Goal: Task Accomplishment & Management: Use online tool/utility

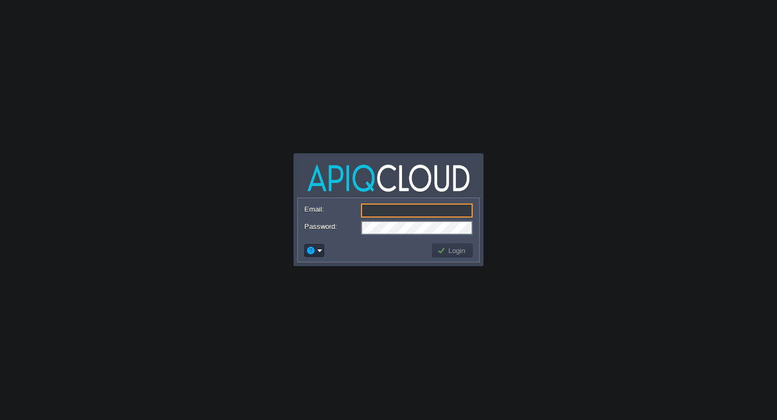
type input "[EMAIL_ADDRESS][DOMAIN_NAME]"
click at [463, 254] on button "Login" at bounding box center [452, 250] width 31 height 10
click at [462, 250] on button "Login" at bounding box center [452, 250] width 31 height 10
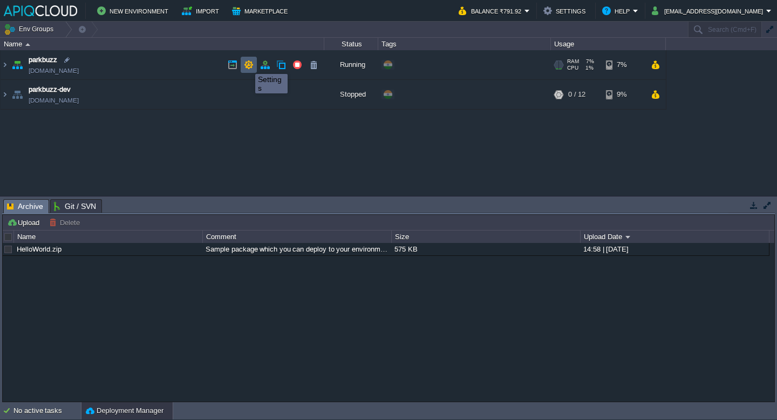
click at [247, 64] on button "button" at bounding box center [249, 65] width 10 height 10
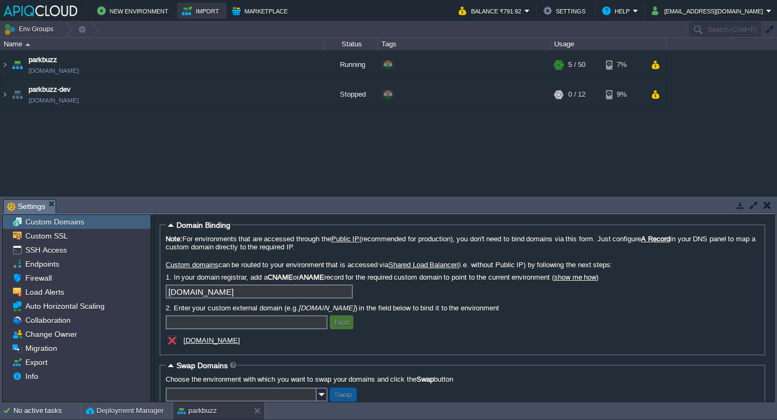
click at [206, 8] on button "Import" at bounding box center [202, 10] width 40 height 13
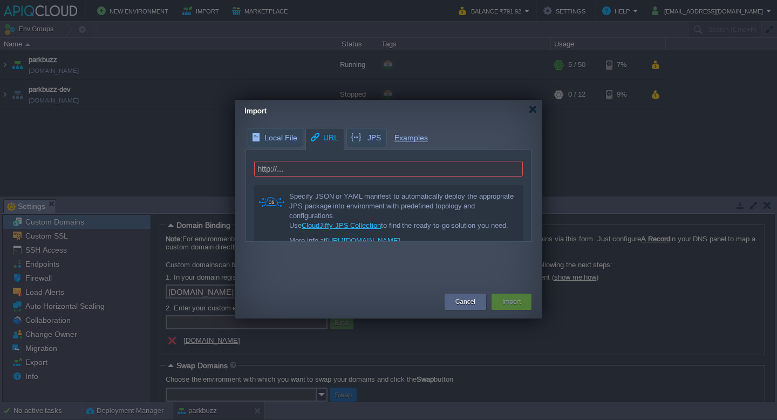
click at [184, 84] on body "New Environment Import Marketplace Bonus ₹0.00 Upgrade Account Balance ₹791.92 …" at bounding box center [388, 210] width 777 height 420
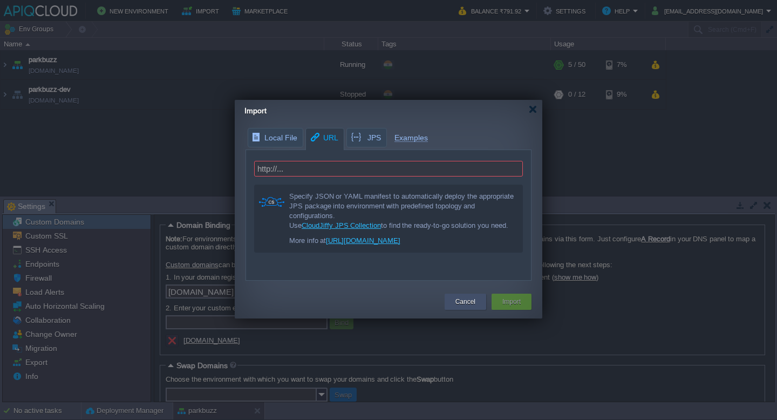
click at [477, 301] on div "Cancel" at bounding box center [465, 301] width 25 height 16
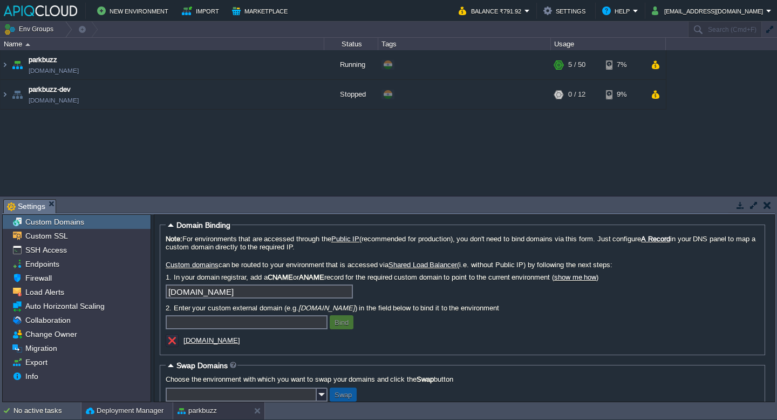
click at [116, 414] on button "Deployment Manager" at bounding box center [125, 410] width 78 height 11
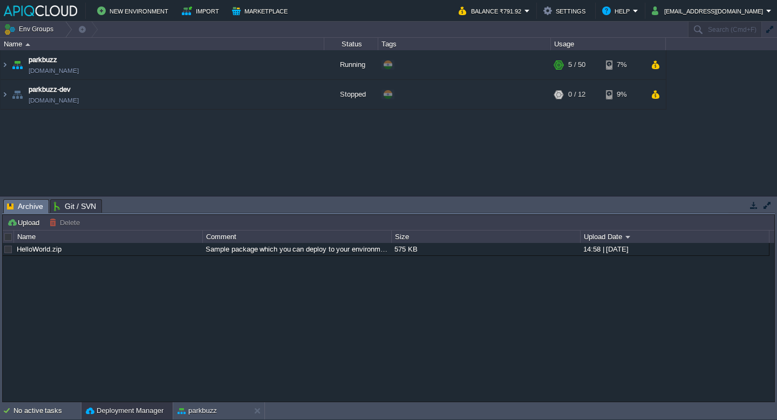
click at [66, 205] on span "Git / SVN" at bounding box center [75, 206] width 42 height 13
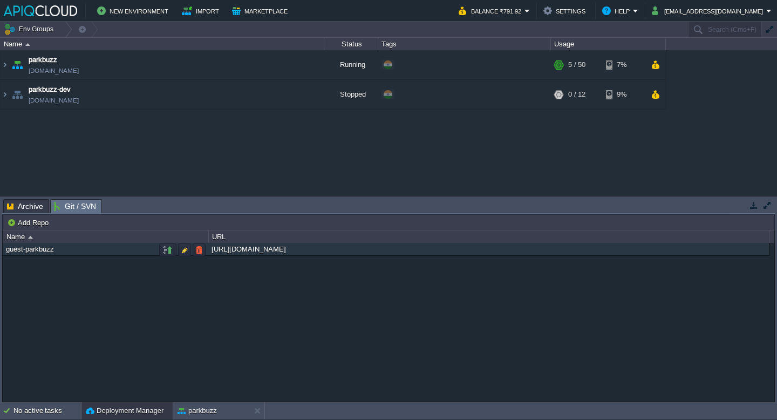
click at [64, 251] on div "guest-parkbuzz" at bounding box center [105, 249] width 204 height 12
click at [355, 254] on div "[URL][DOMAIN_NAME]" at bounding box center [488, 249] width 559 height 12
click at [182, 251] on button "button" at bounding box center [185, 250] width 10 height 10
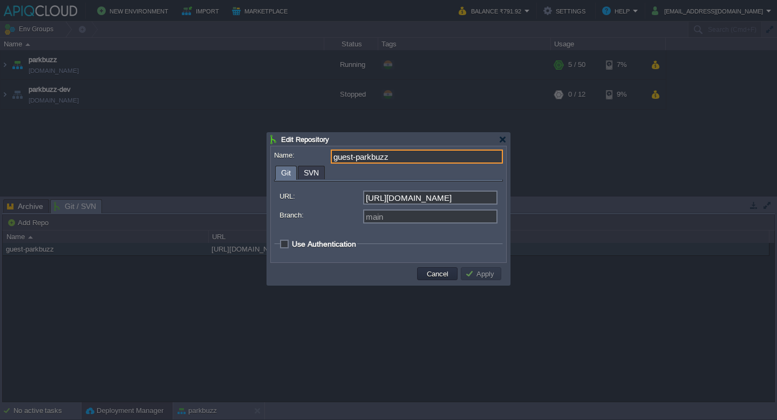
click at [404, 196] on input "[URL][DOMAIN_NAME]" at bounding box center [430, 197] width 134 height 14
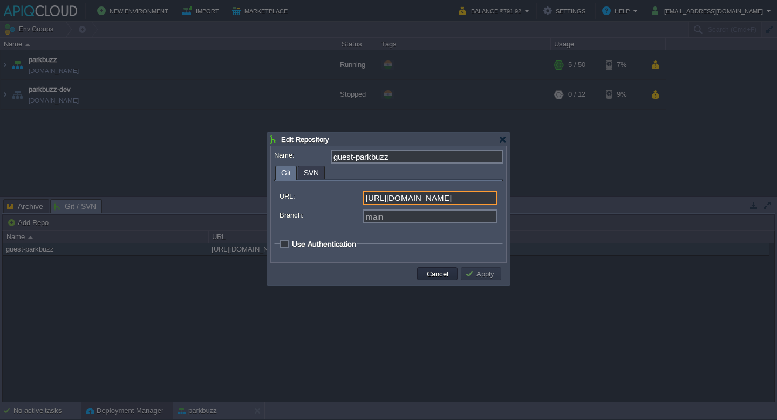
scroll to position [0, 87]
drag, startPoint x: 366, startPoint y: 197, endPoint x: 502, endPoint y: 203, distance: 136.0
click at [502, 203] on fieldset "URL: [URL][DOMAIN_NAME] Branch: main" at bounding box center [388, 207] width 229 height 52
click at [292, 244] on span "Use Authentication" at bounding box center [324, 243] width 64 height 9
checkbox input "true"
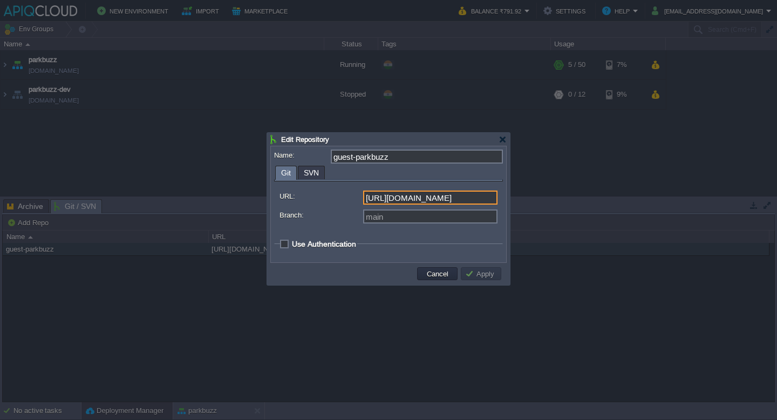
scroll to position [0, 0]
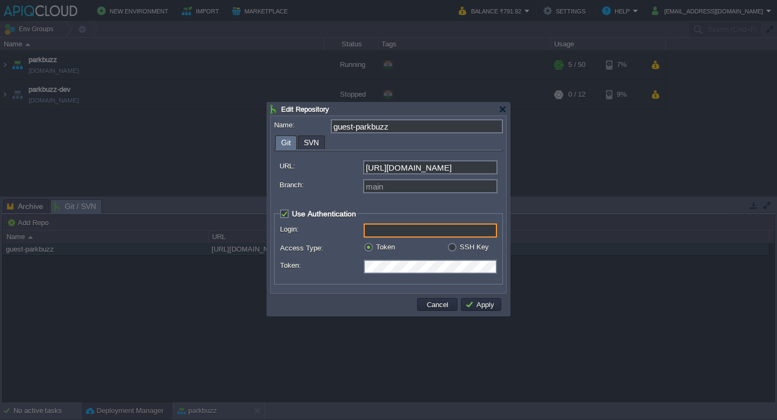
click at [447, 229] on input "Login:" at bounding box center [430, 230] width 133 height 14
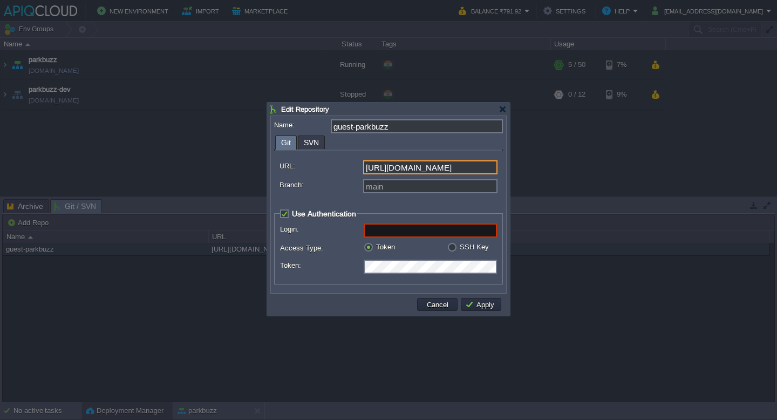
scroll to position [0, 87]
drag, startPoint x: 439, startPoint y: 171, endPoint x: 525, endPoint y: 177, distance: 86.0
click at [525, 177] on body "New Environment Import Marketplace Bonus ₹0.00 Upgrade Account Balance ₹791.92 …" at bounding box center [388, 210] width 777 height 420
click at [434, 186] on input "main" at bounding box center [430, 186] width 134 height 14
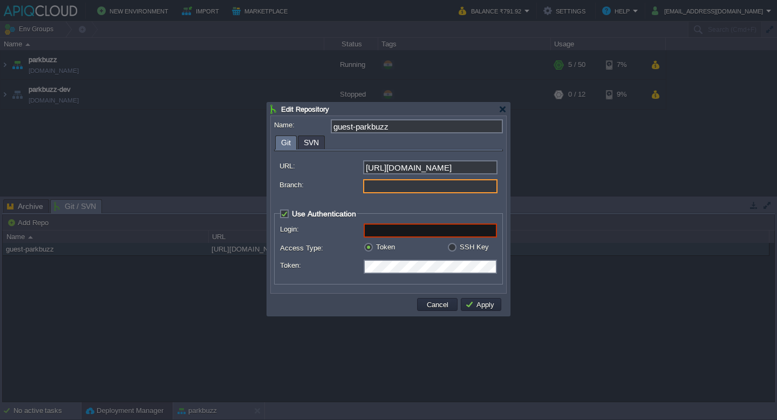
scroll to position [0, 0]
type input "main"
click at [349, 188] on label "Branch:" at bounding box center [320, 184] width 83 height 11
click at [363, 188] on input "main" at bounding box center [430, 186] width 134 height 14
type input "main"
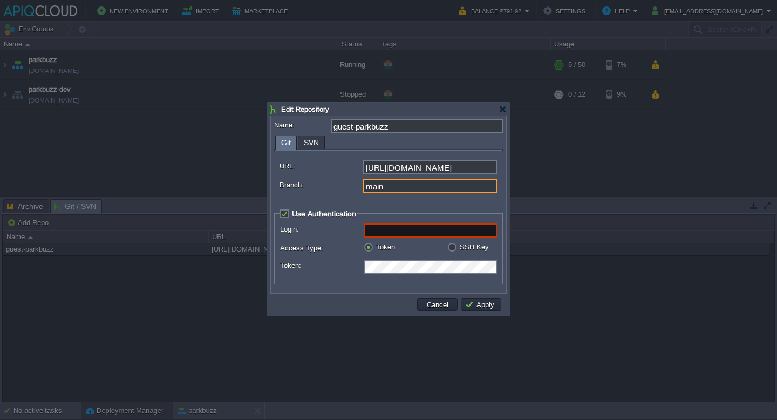
click at [342, 186] on label "Branch:" at bounding box center [320, 184] width 83 height 11
click at [363, 186] on input "main" at bounding box center [430, 186] width 134 height 14
click at [502, 113] on div "Edit Repository" at bounding box center [388, 108] width 236 height 13
click at [503, 109] on div at bounding box center [502, 109] width 8 height 8
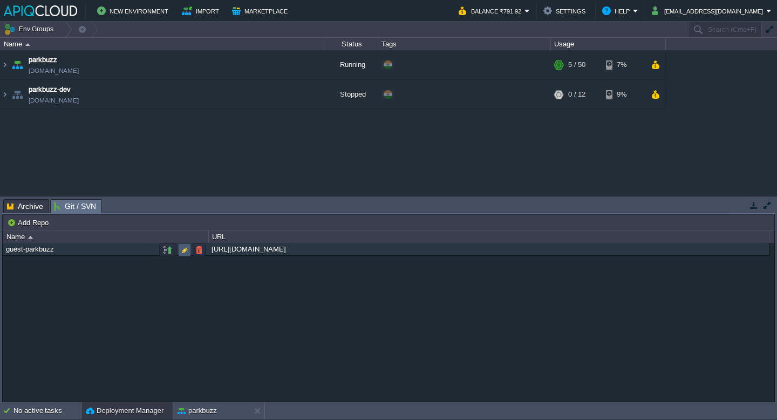
click at [184, 253] on button "button" at bounding box center [185, 250] width 10 height 10
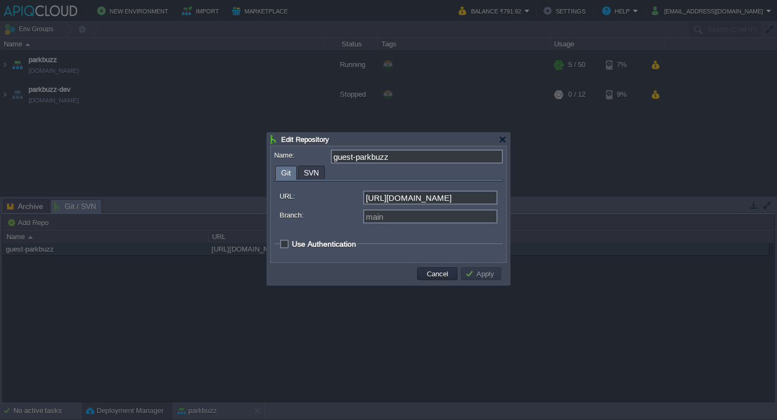
click at [483, 275] on button "Apply" at bounding box center [481, 274] width 32 height 10
click at [292, 245] on span "Use Authentication" at bounding box center [324, 243] width 64 height 9
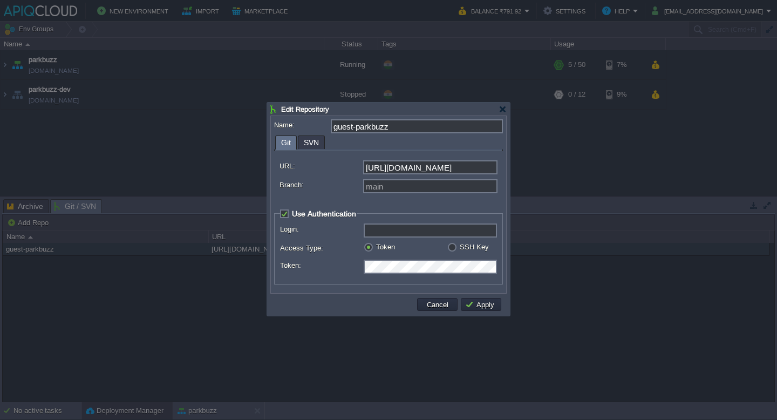
click at [292, 215] on span "Use Authentication" at bounding box center [324, 213] width 64 height 9
checkbox input "false"
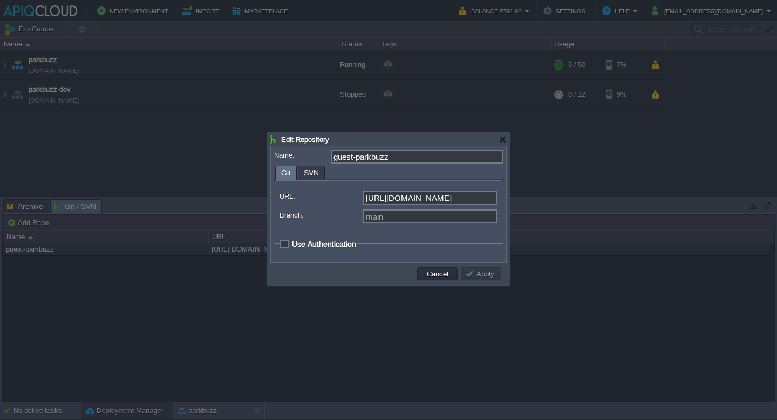
click at [491, 274] on button "Apply" at bounding box center [481, 274] width 32 height 10
click at [501, 139] on div at bounding box center [502, 139] width 8 height 8
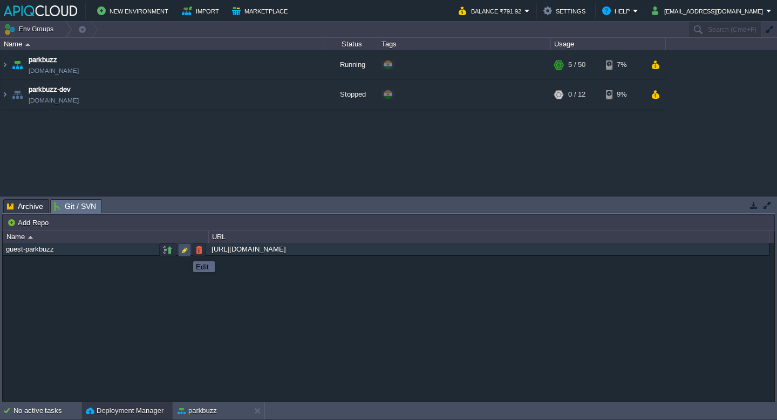
click at [185, 251] on button "button" at bounding box center [185, 250] width 10 height 10
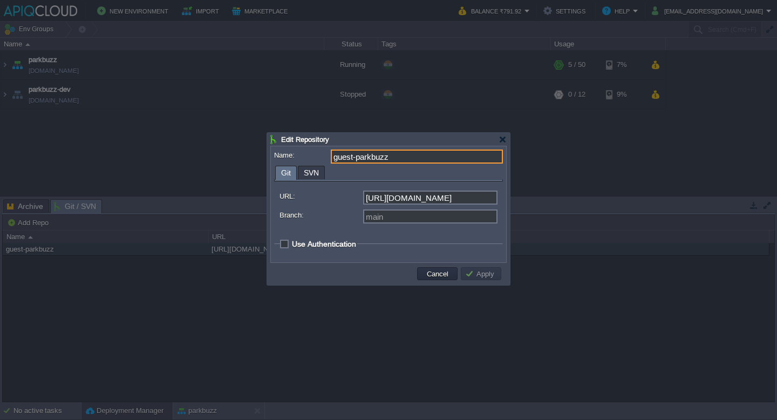
click at [323, 164] on div "Name: guest-parkbuzz Git SVN URL: [URL][DOMAIN_NAME] Branch: main Use Authentic…" at bounding box center [388, 203] width 229 height 109
click at [316, 173] on span "SVN" at bounding box center [311, 172] width 15 height 13
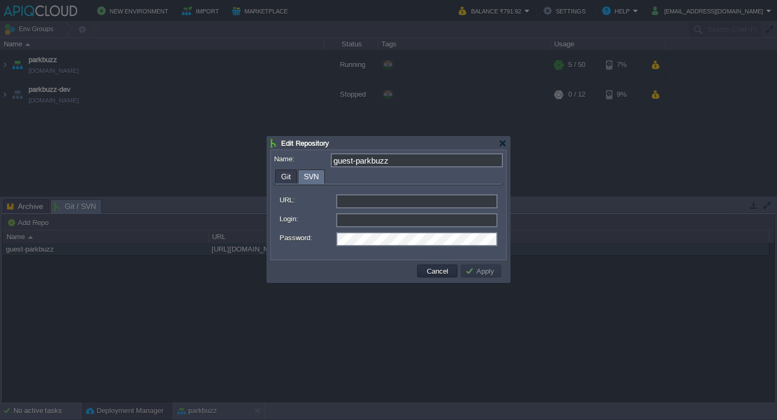
click at [364, 203] on input "URL:" at bounding box center [416, 201] width 161 height 14
click at [504, 145] on div at bounding box center [502, 143] width 8 height 8
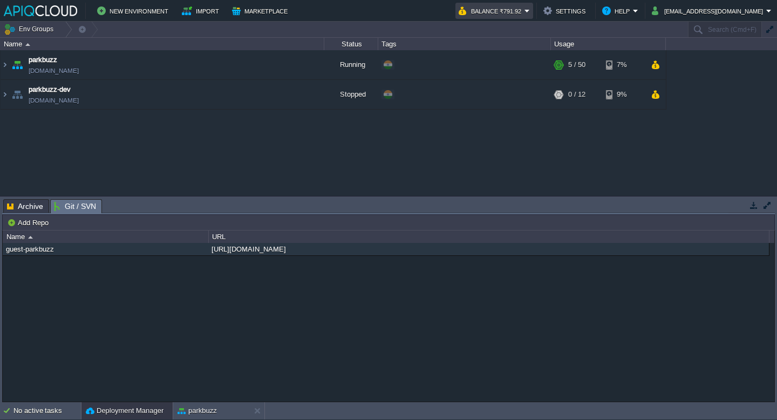
click at [523, 7] on button "Balance ₹791.92" at bounding box center [491, 10] width 66 height 13
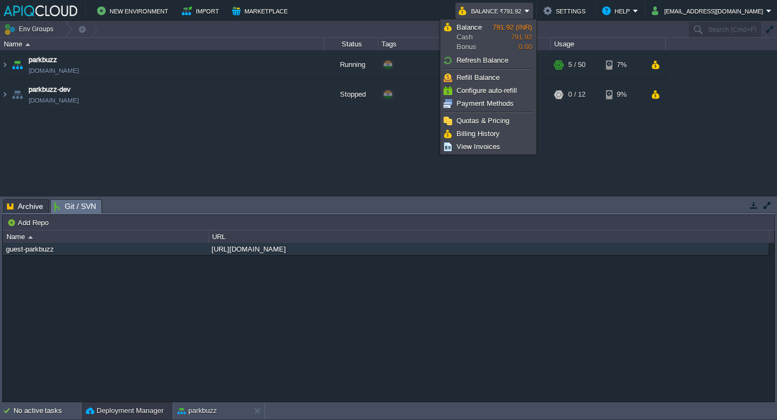
click at [483, 303] on div "guest-parkbuzz [URL][DOMAIN_NAME]" at bounding box center [388, 322] width 771 height 158
